Goal: Find specific page/section: Find specific page/section

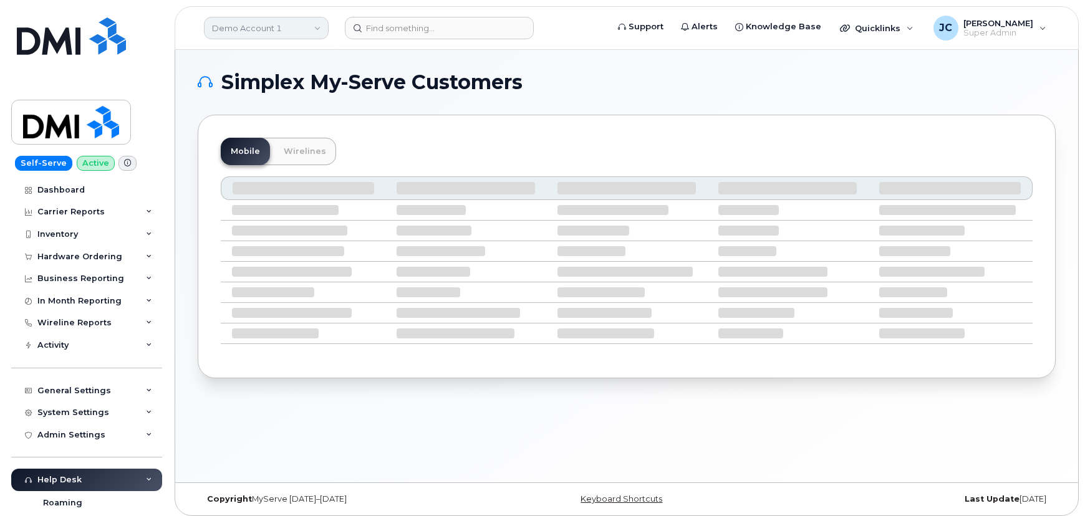
click at [266, 30] on link "Demo Account 1" at bounding box center [266, 28] width 125 height 22
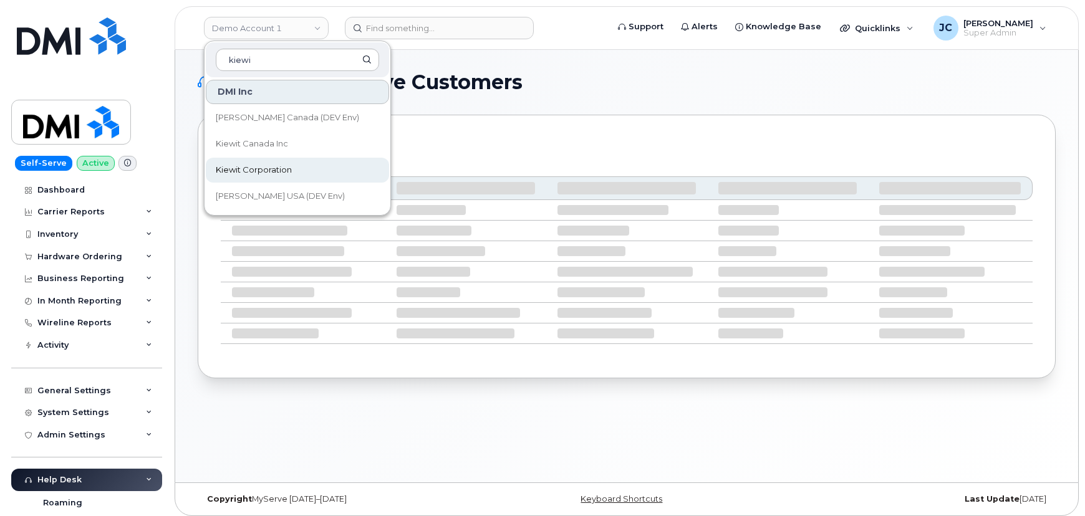
type input "kiewi"
click at [253, 168] on span "Kiewit Corporation" at bounding box center [254, 170] width 76 height 12
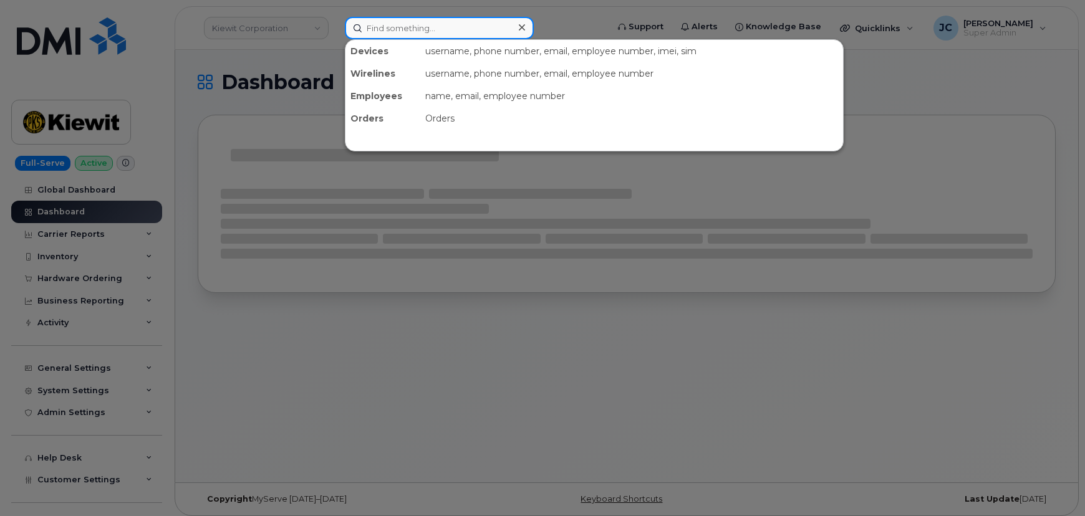
click at [470, 24] on input at bounding box center [439, 28] width 189 height 22
paste input "504.331.4507"
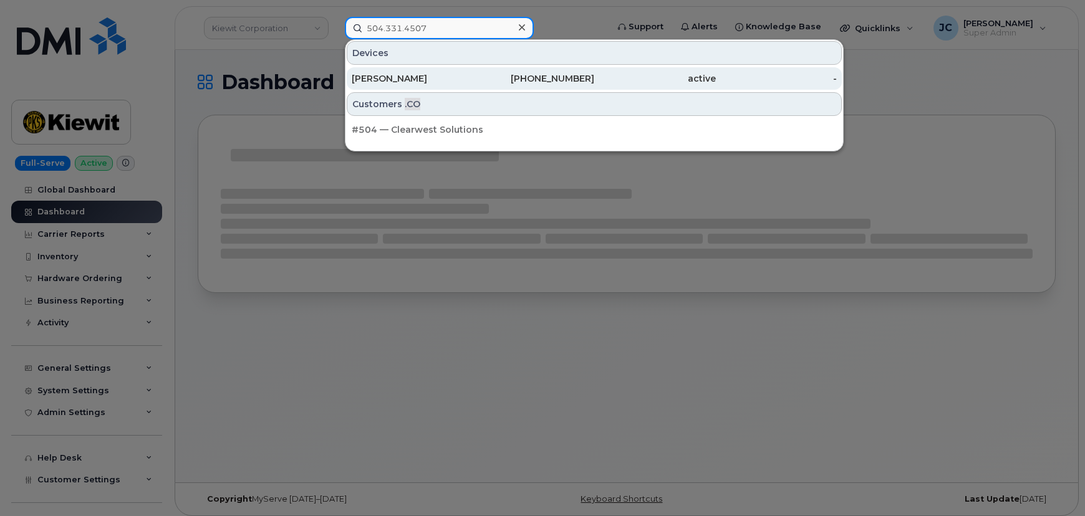
type input "504.331.4507"
click at [542, 75] on div "[PHONE_NUMBER]" at bounding box center [534, 78] width 122 height 12
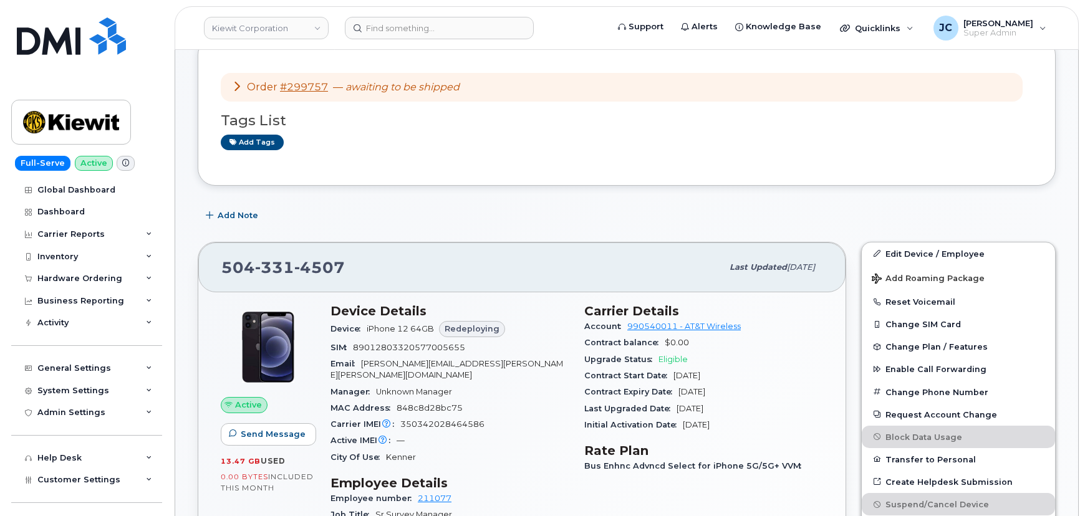
scroll to position [170, 0]
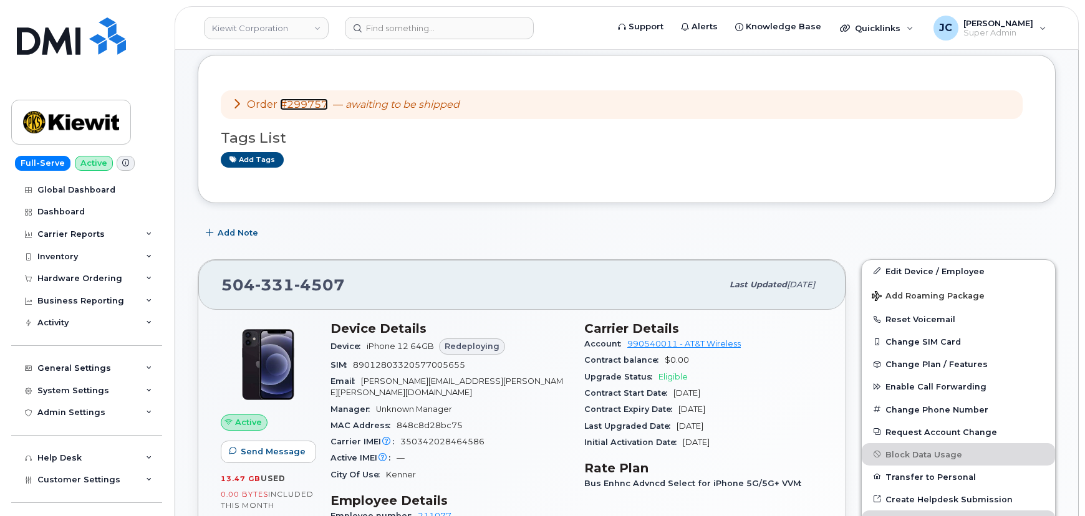
click at [314, 105] on link "#299757" at bounding box center [304, 105] width 48 height 12
